Goal: Task Accomplishment & Management: Use online tool/utility

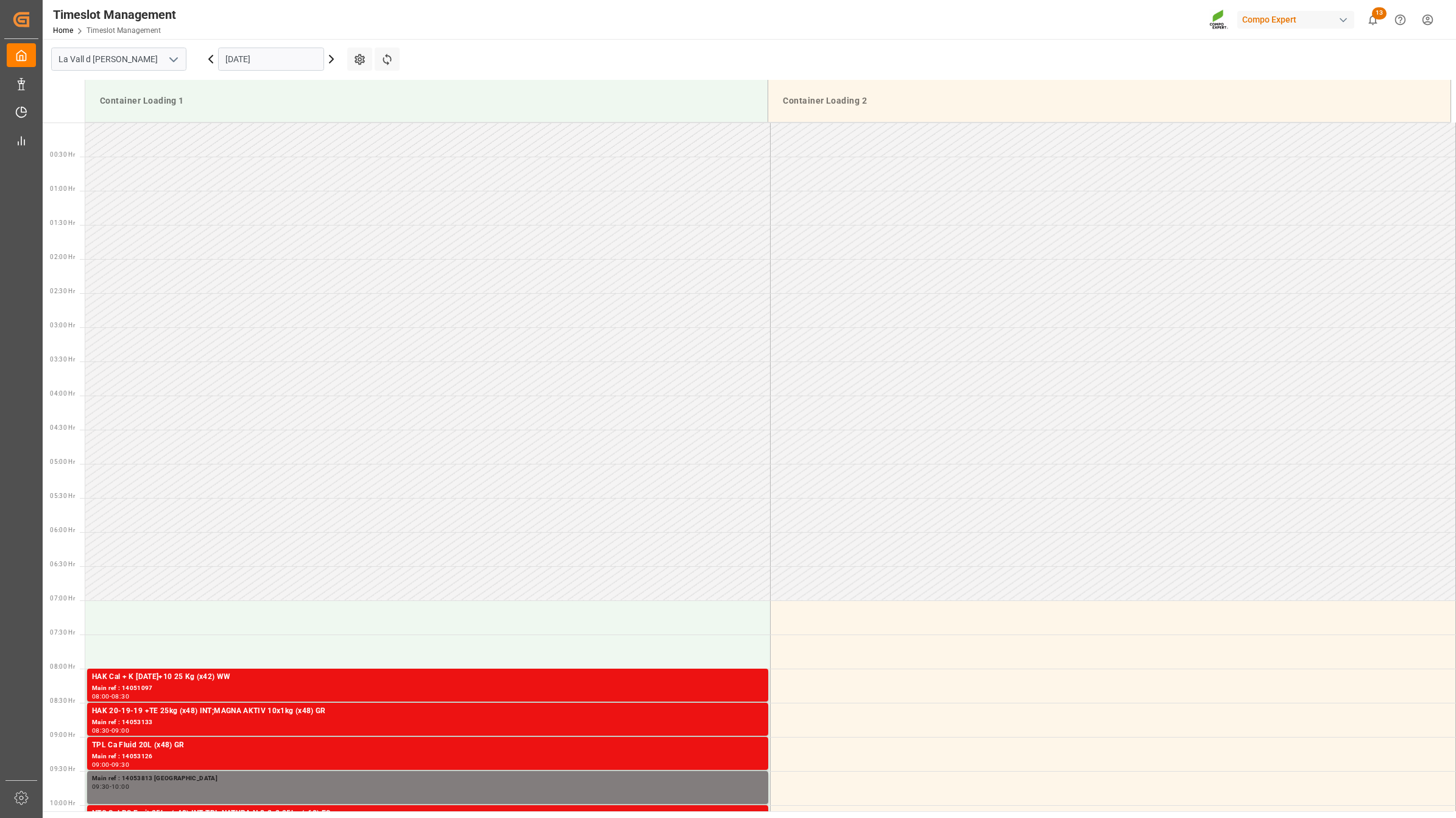
scroll to position [377, 0]
